Goal: Check status: Check status

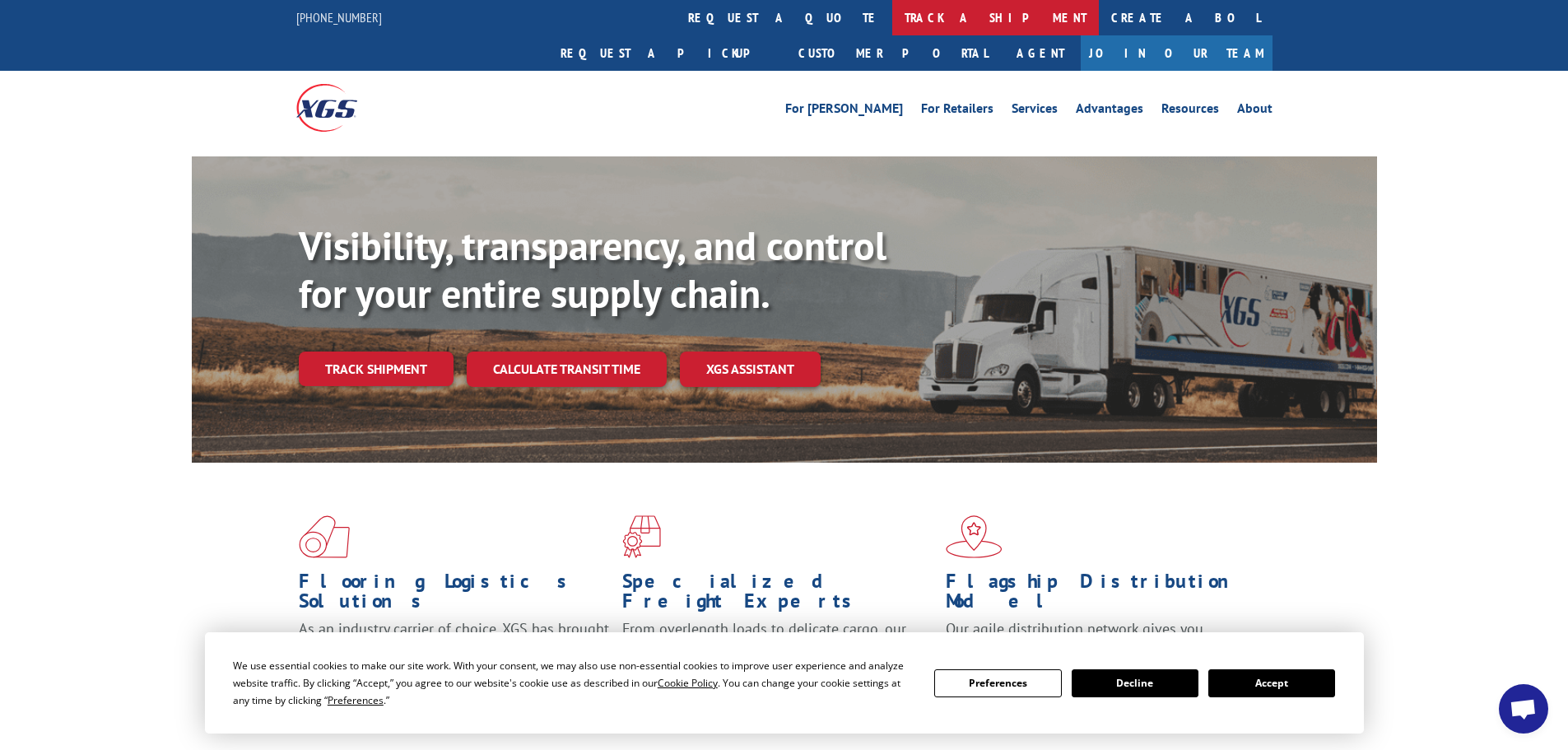
click at [892, 17] on link "track a shipment" at bounding box center [996, 17] width 206 height 35
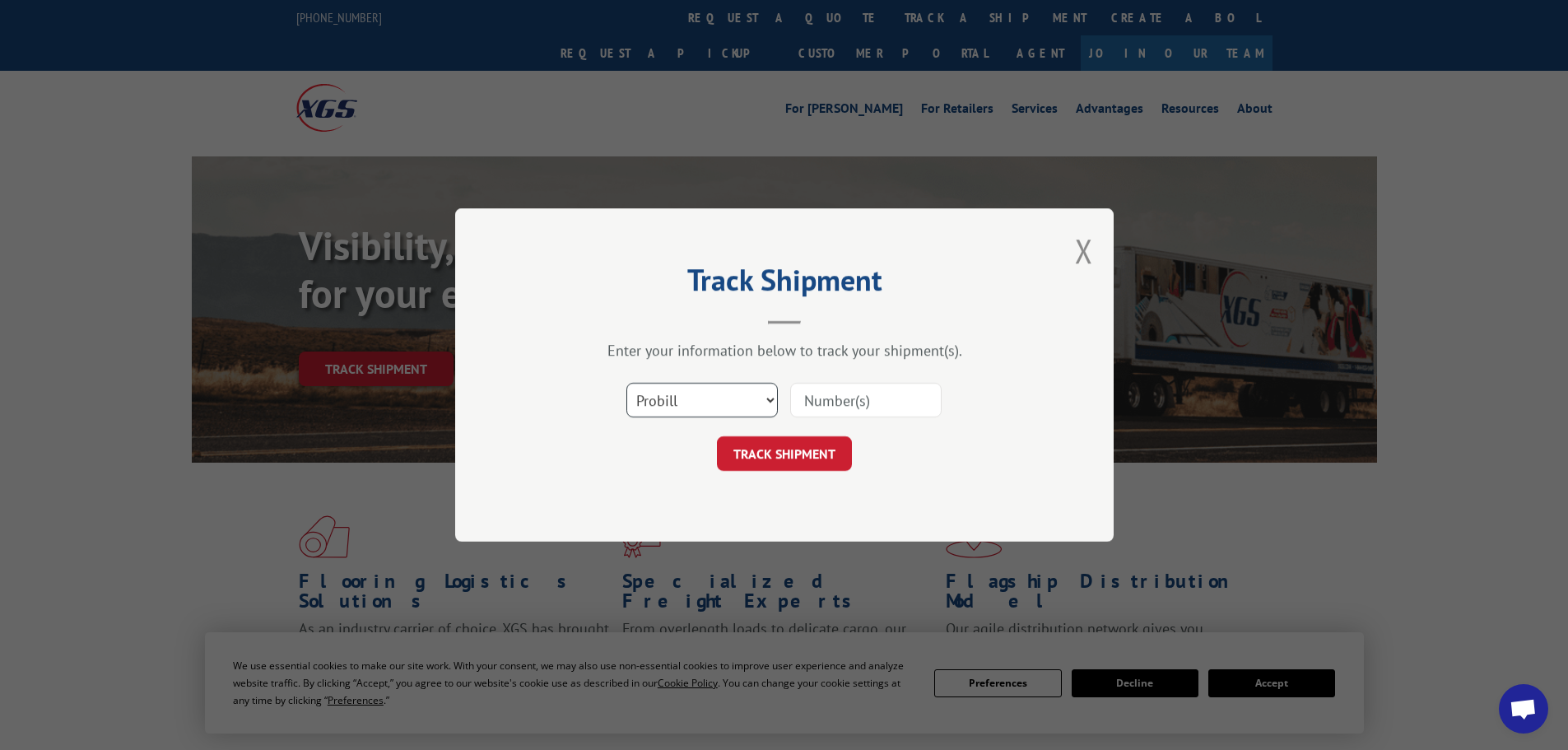
click at [727, 394] on select "Select category... Probill BOL PO" at bounding box center [701, 399] width 151 height 34
click at [728, 395] on select "Select category... Probill BOL PO" at bounding box center [701, 399] width 151 height 34
click at [729, 395] on select "Select category... Probill BOL PO" at bounding box center [701, 399] width 151 height 34
select select "po"
click at [626, 382] on select "Select category... Probill BOL PO" at bounding box center [701, 399] width 151 height 34
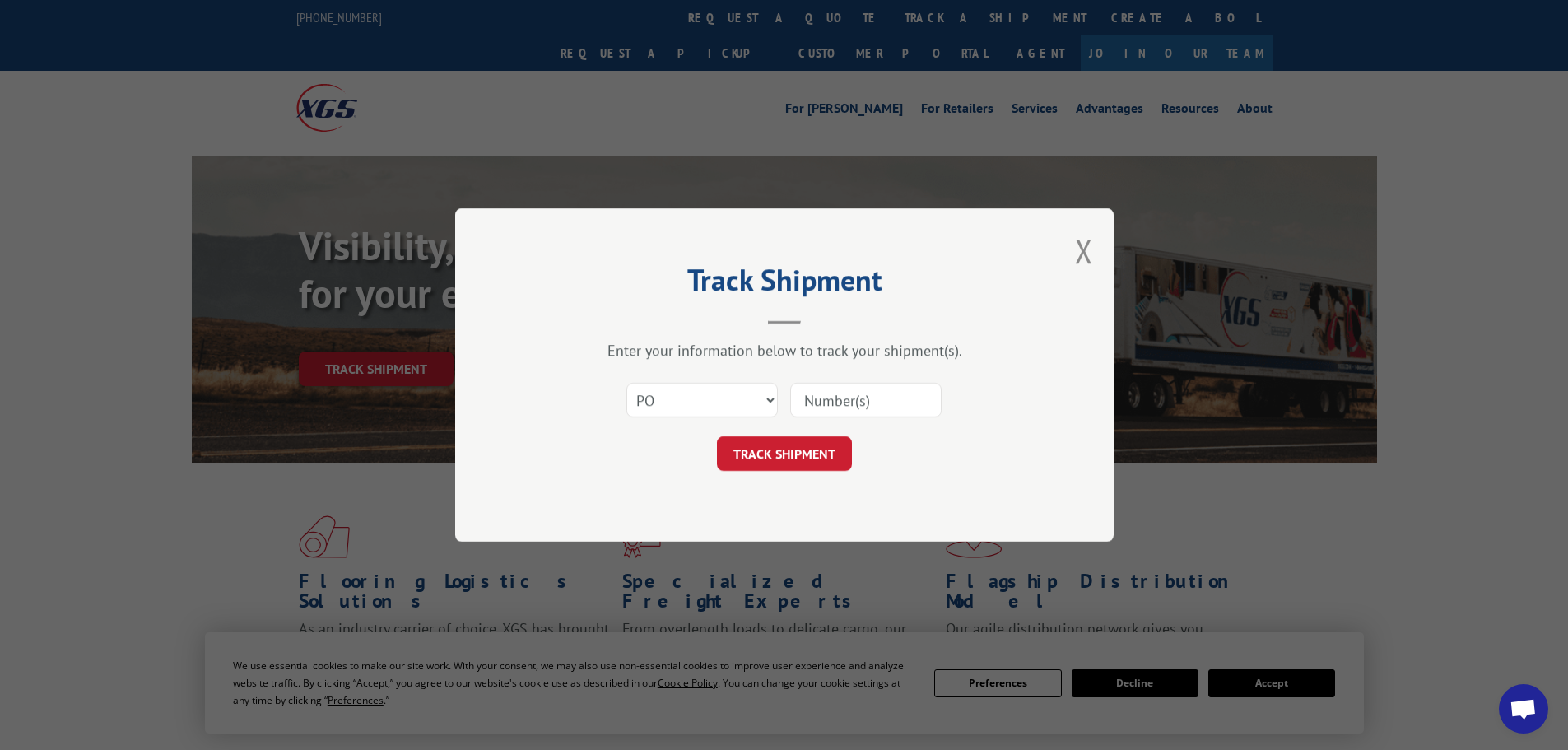
click at [834, 400] on input at bounding box center [866, 399] width 151 height 34
click at [832, 394] on input "185" at bounding box center [866, 399] width 151 height 34
type input "1"
click at [832, 394] on input at bounding box center [866, 399] width 151 height 34
paste input "18462717"
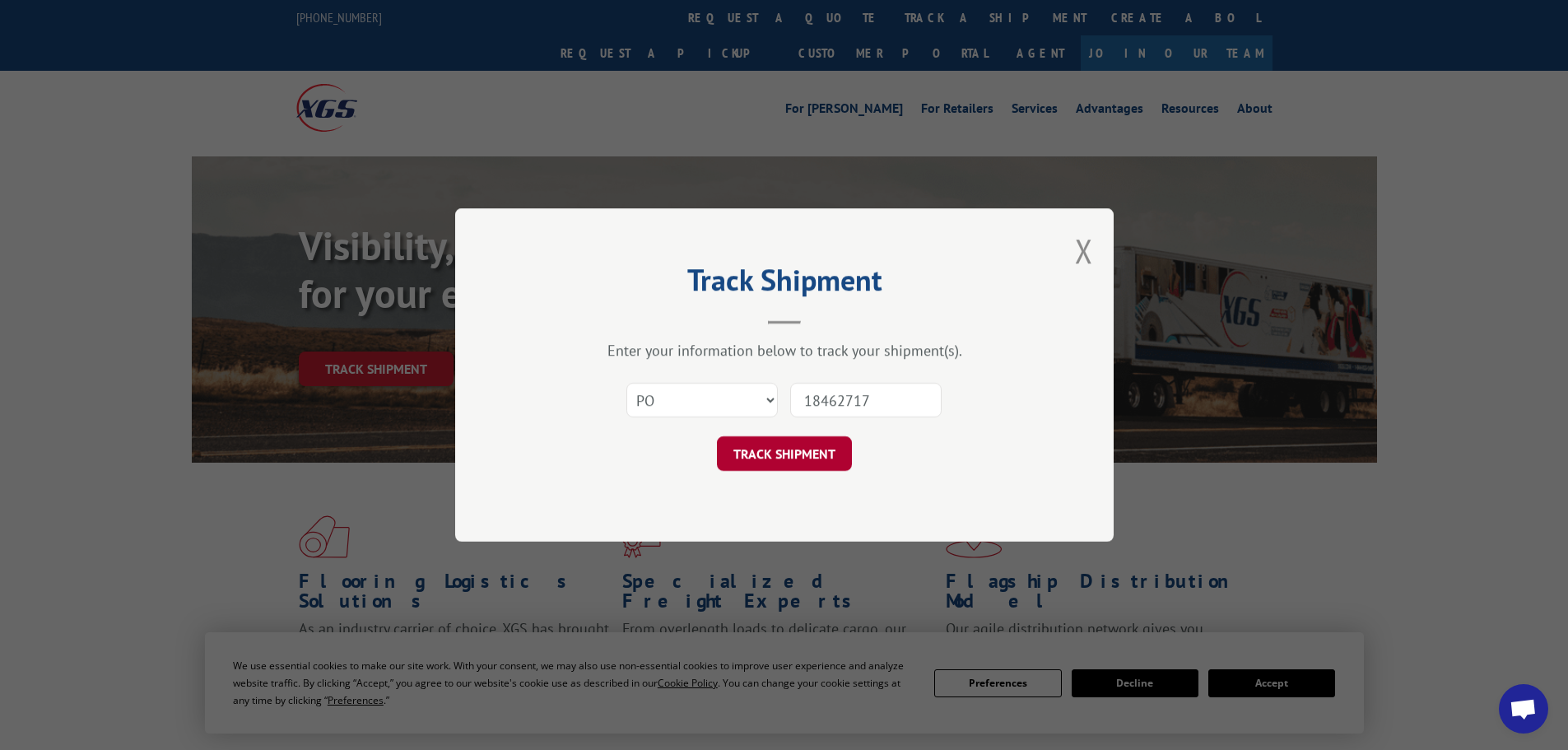
type input "18462717"
click at [787, 447] on button "TRACK SHIPMENT" at bounding box center [784, 453] width 135 height 34
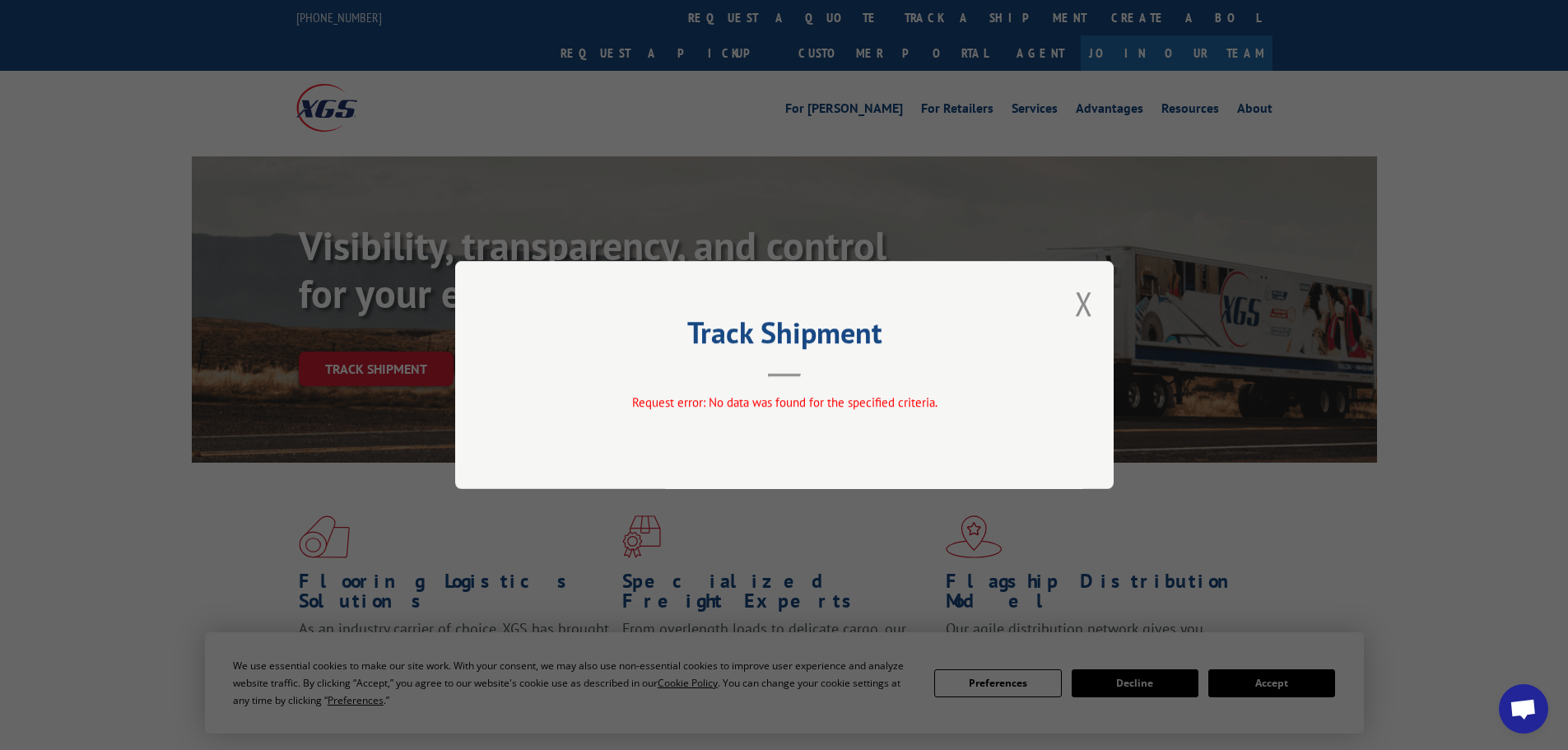
click at [1085, 300] on button "Close modal" at bounding box center [1084, 304] width 18 height 44
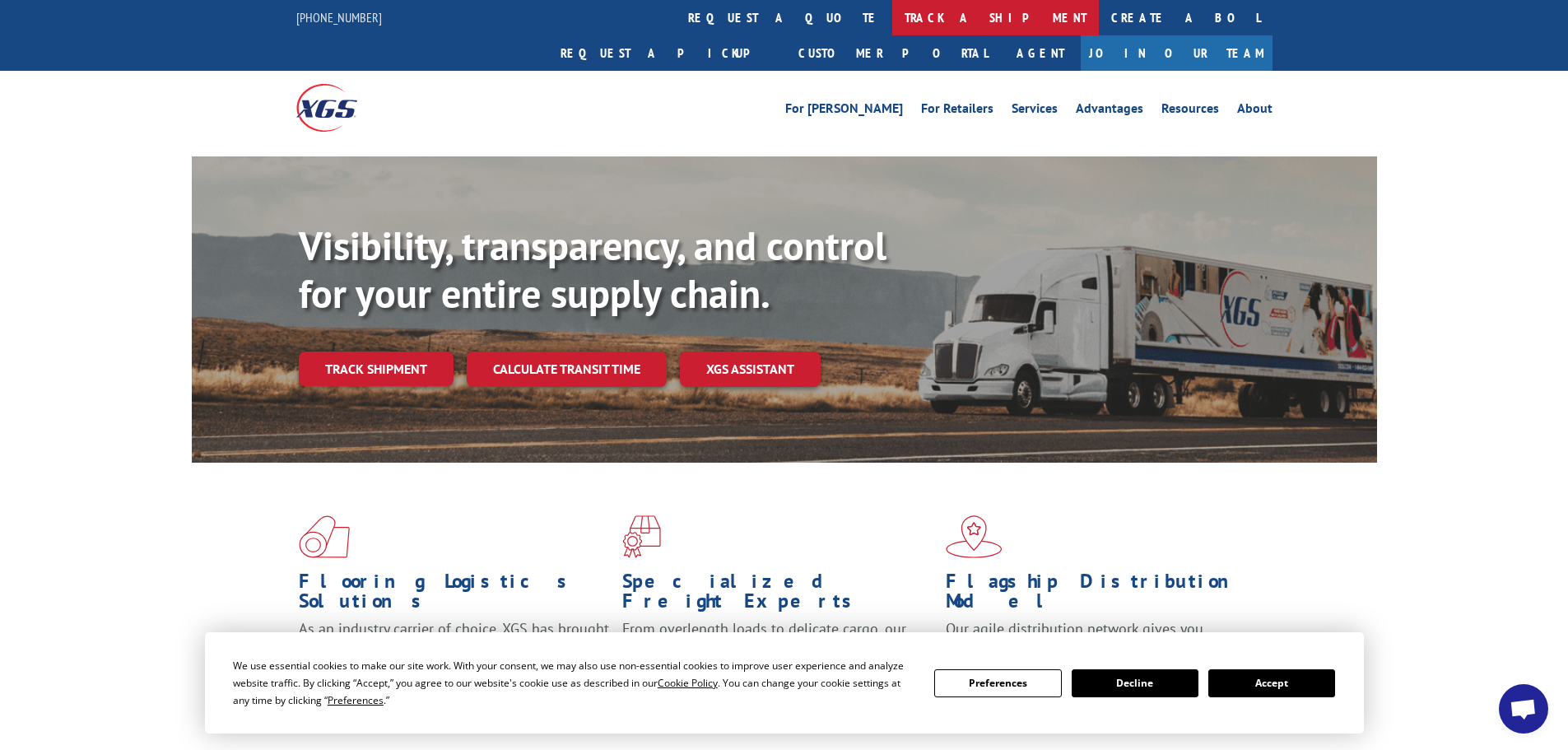
click at [892, 19] on link "track a shipment" at bounding box center [996, 17] width 206 height 35
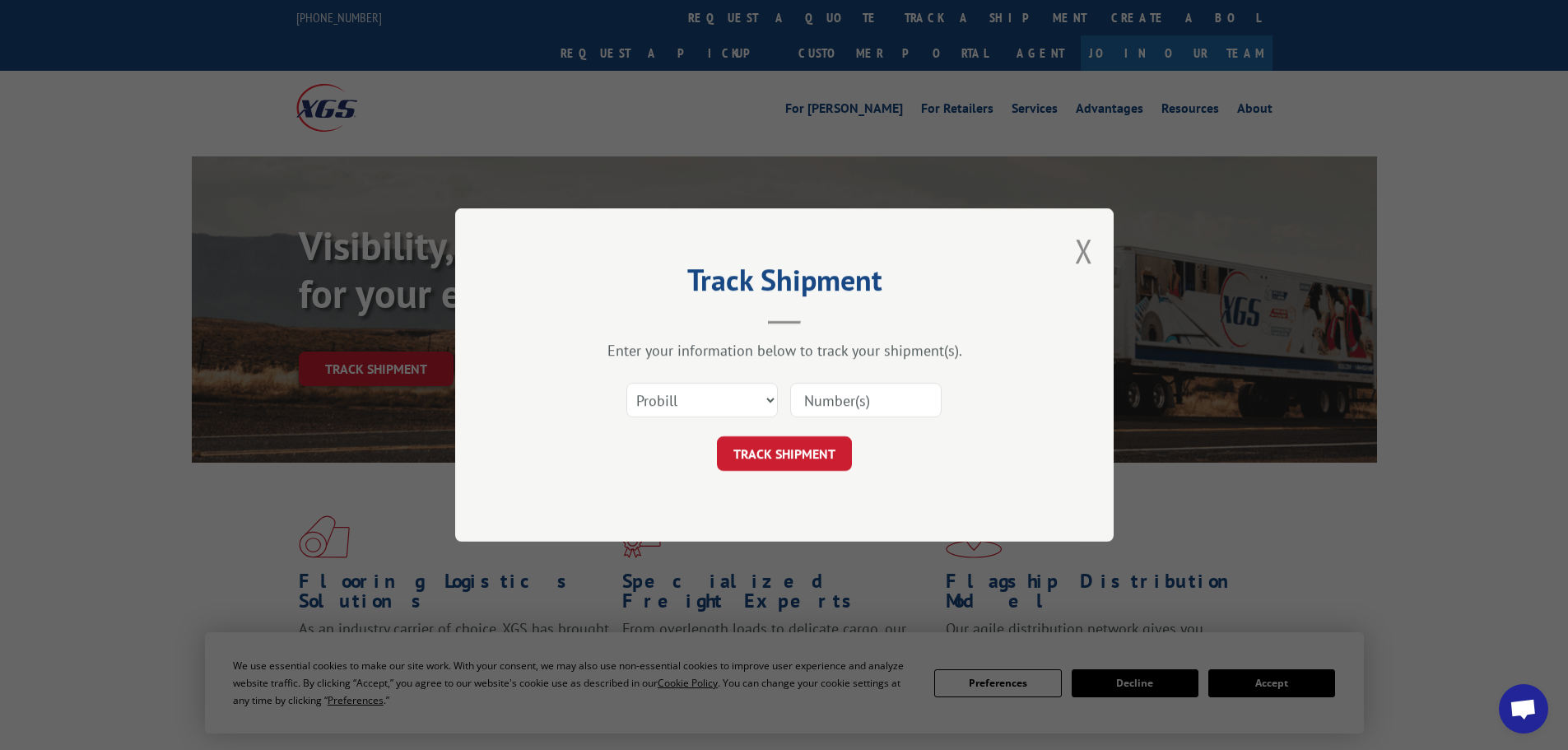
click at [847, 399] on input at bounding box center [866, 399] width 151 height 34
type input "7074378"
click at [758, 456] on button "TRACK SHIPMENT" at bounding box center [784, 453] width 135 height 34
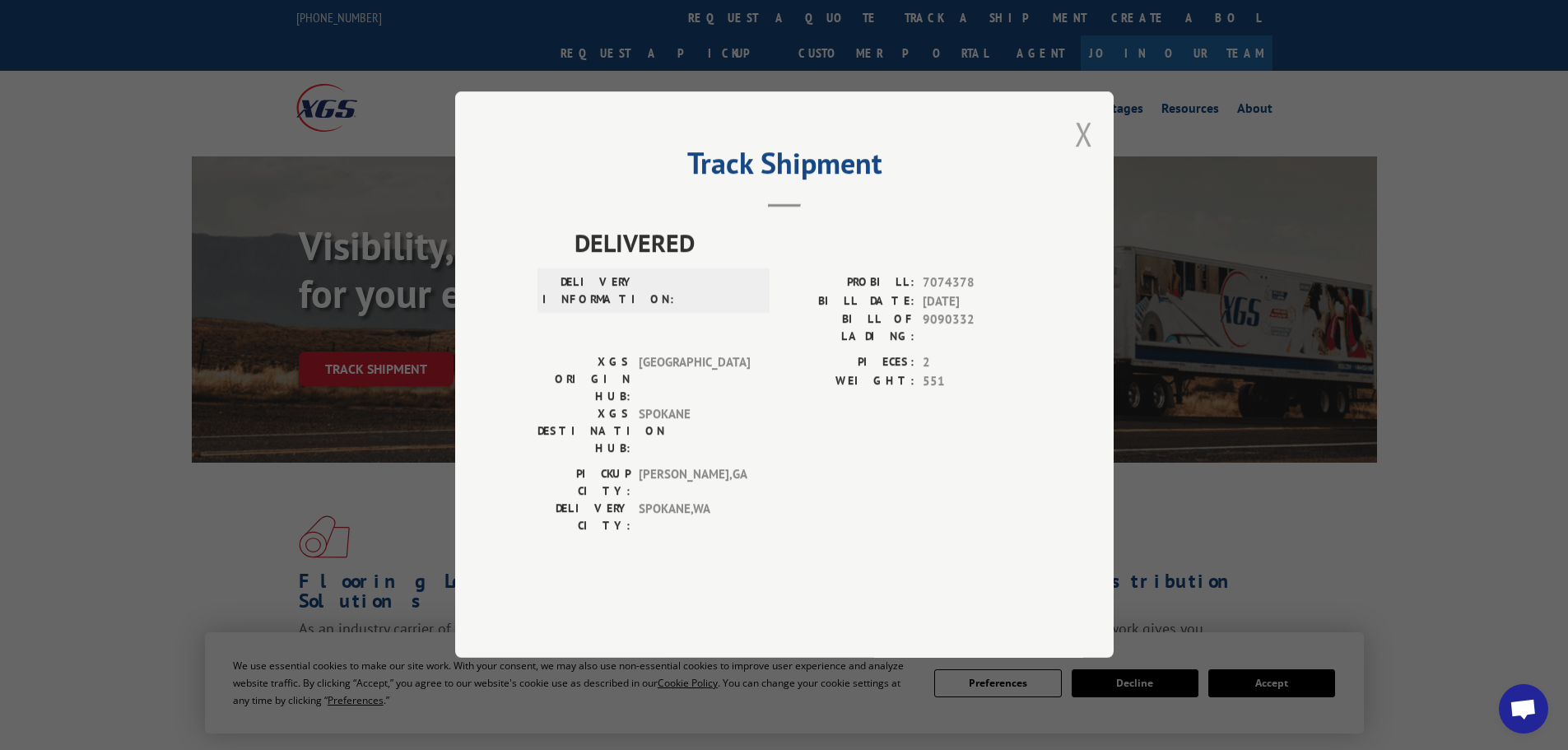
click at [1083, 156] on button "Close modal" at bounding box center [1084, 134] width 18 height 44
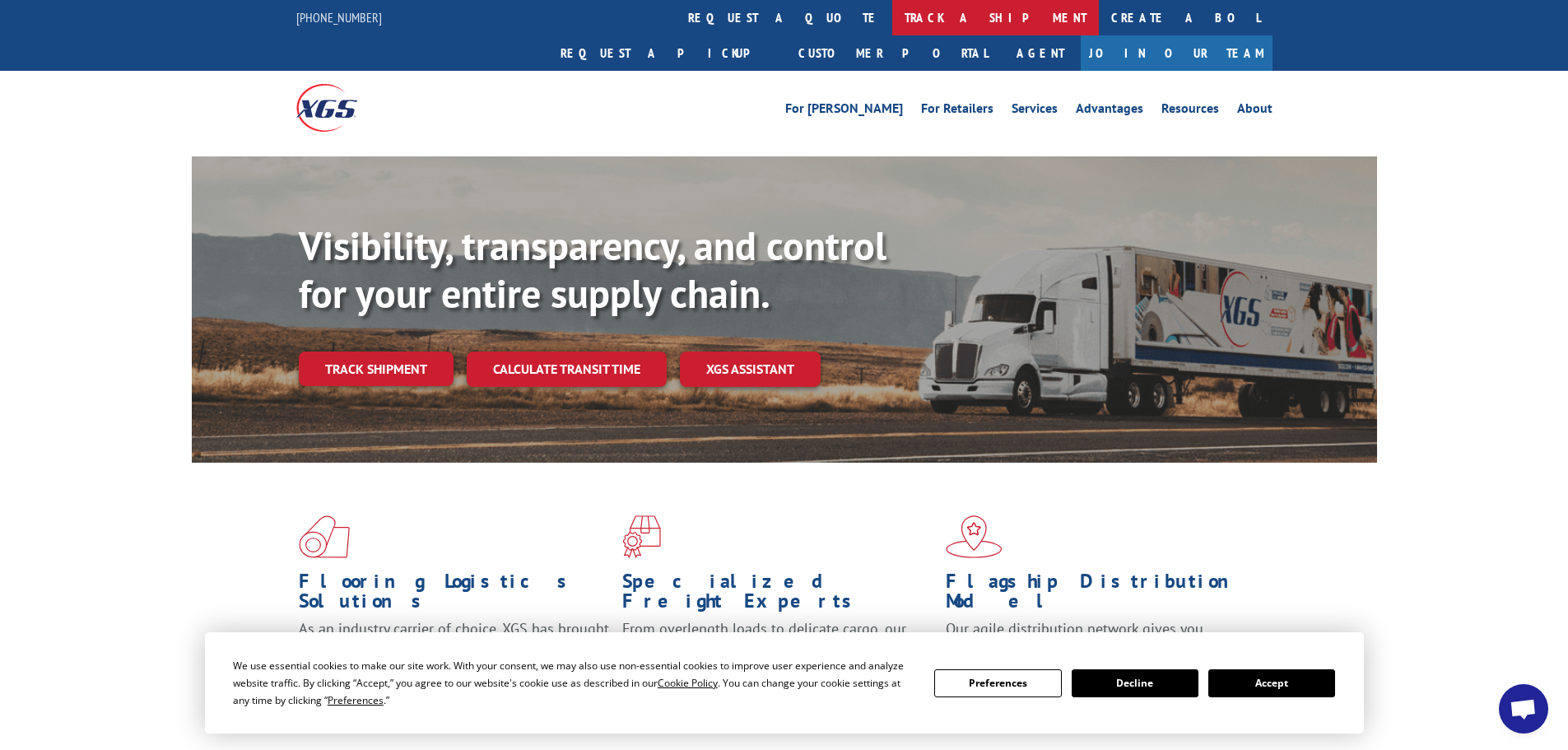
click at [892, 16] on link "track a shipment" at bounding box center [996, 17] width 206 height 35
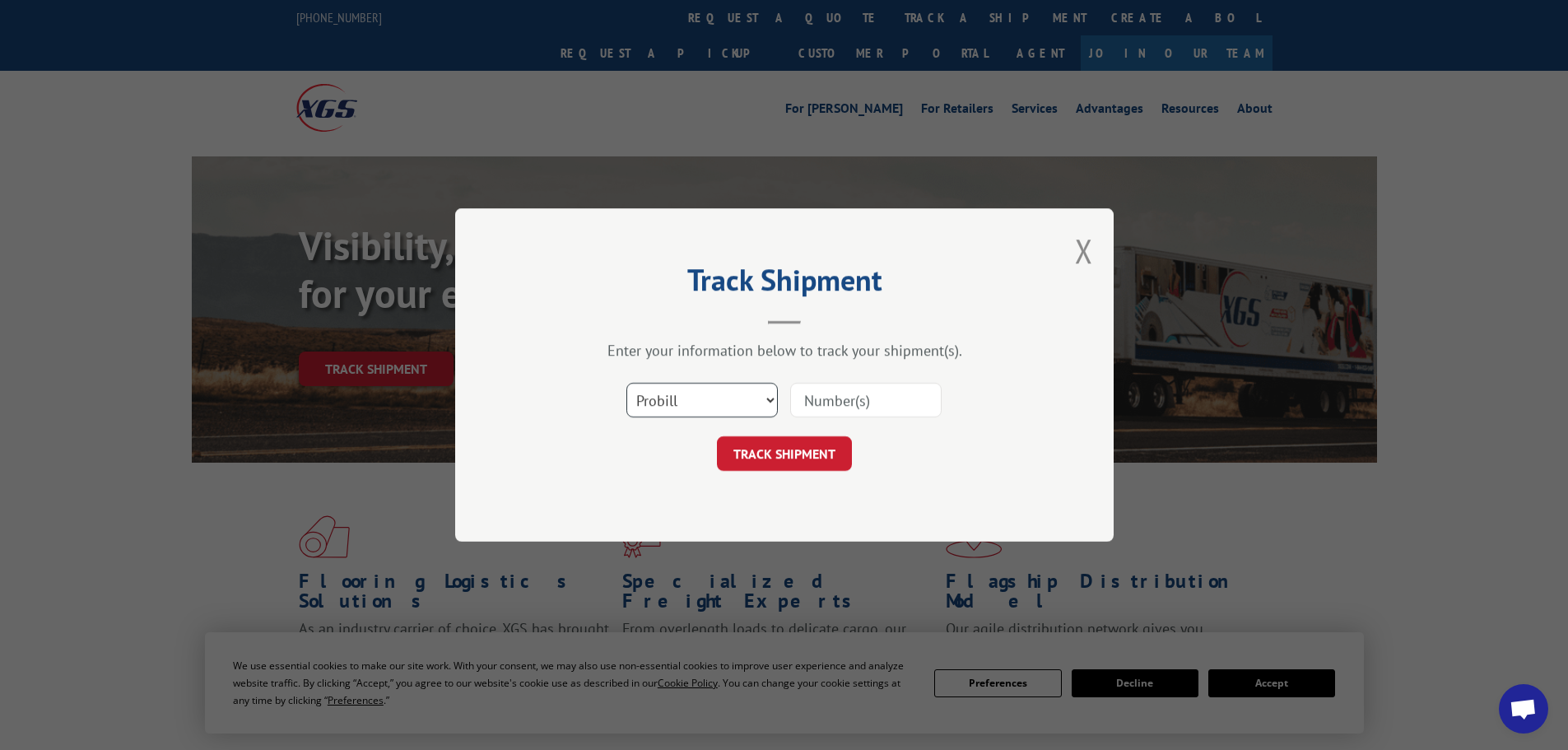
click at [766, 397] on select "Select category... Probill BOL PO" at bounding box center [701, 399] width 151 height 34
select select "bol"
click at [626, 382] on select "Select category... Probill BOL PO" at bounding box center [701, 399] width 151 height 34
click at [839, 396] on input at bounding box center [866, 399] width 151 height 34
type input "7074378"
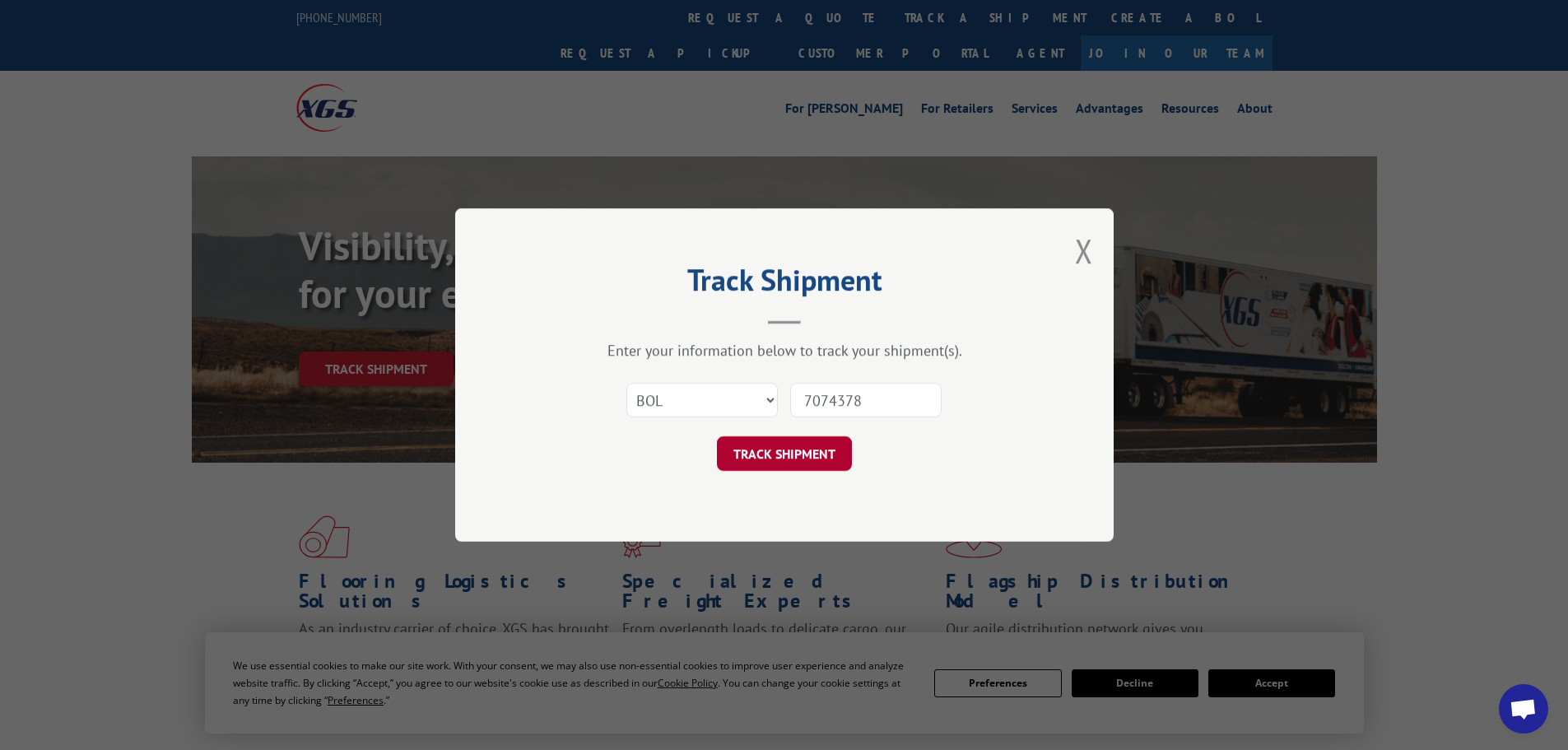
click at [779, 460] on button "TRACK SHIPMENT" at bounding box center [784, 453] width 135 height 34
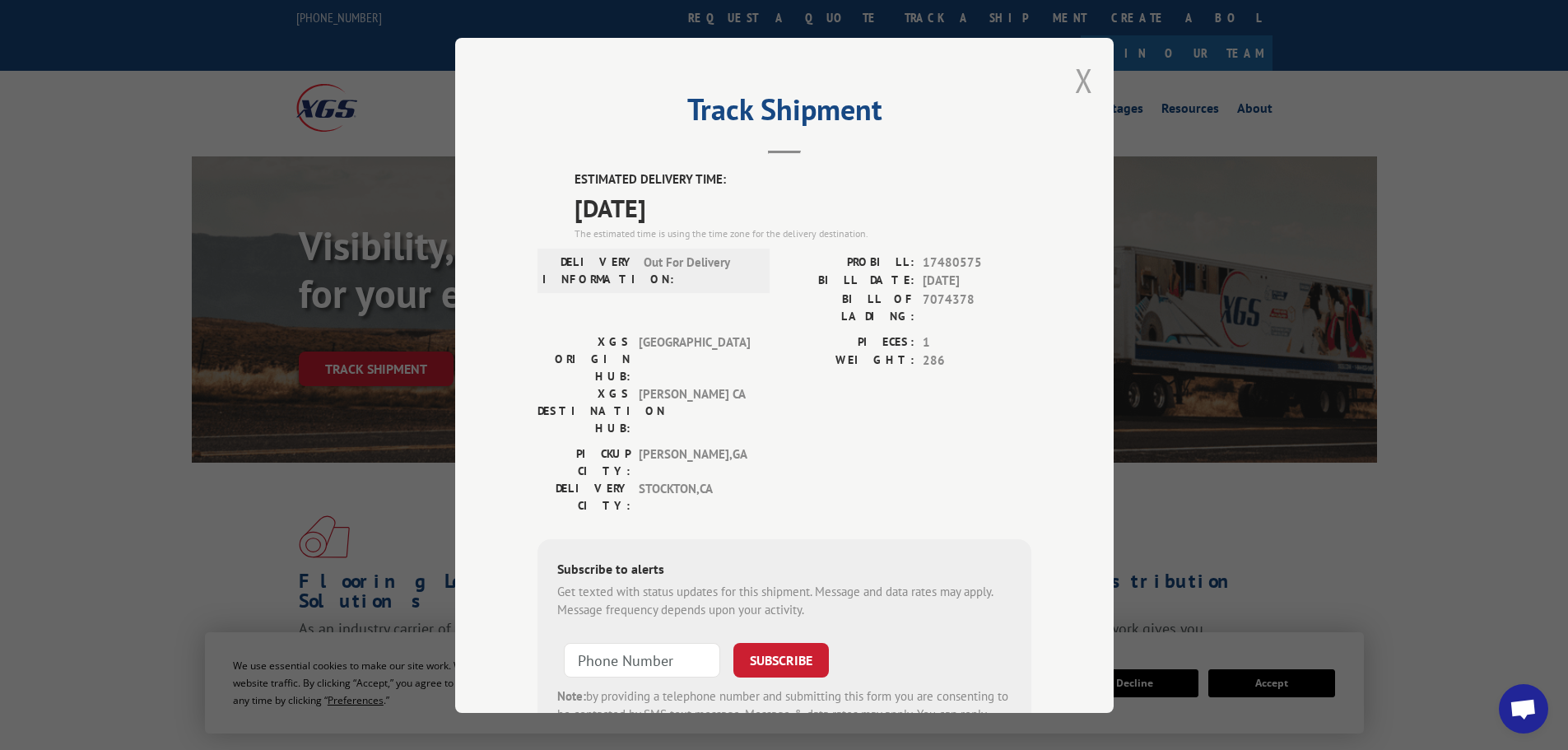
click at [1083, 84] on button "Close modal" at bounding box center [1084, 80] width 18 height 44
